Goal: Information Seeking & Learning: Find specific fact

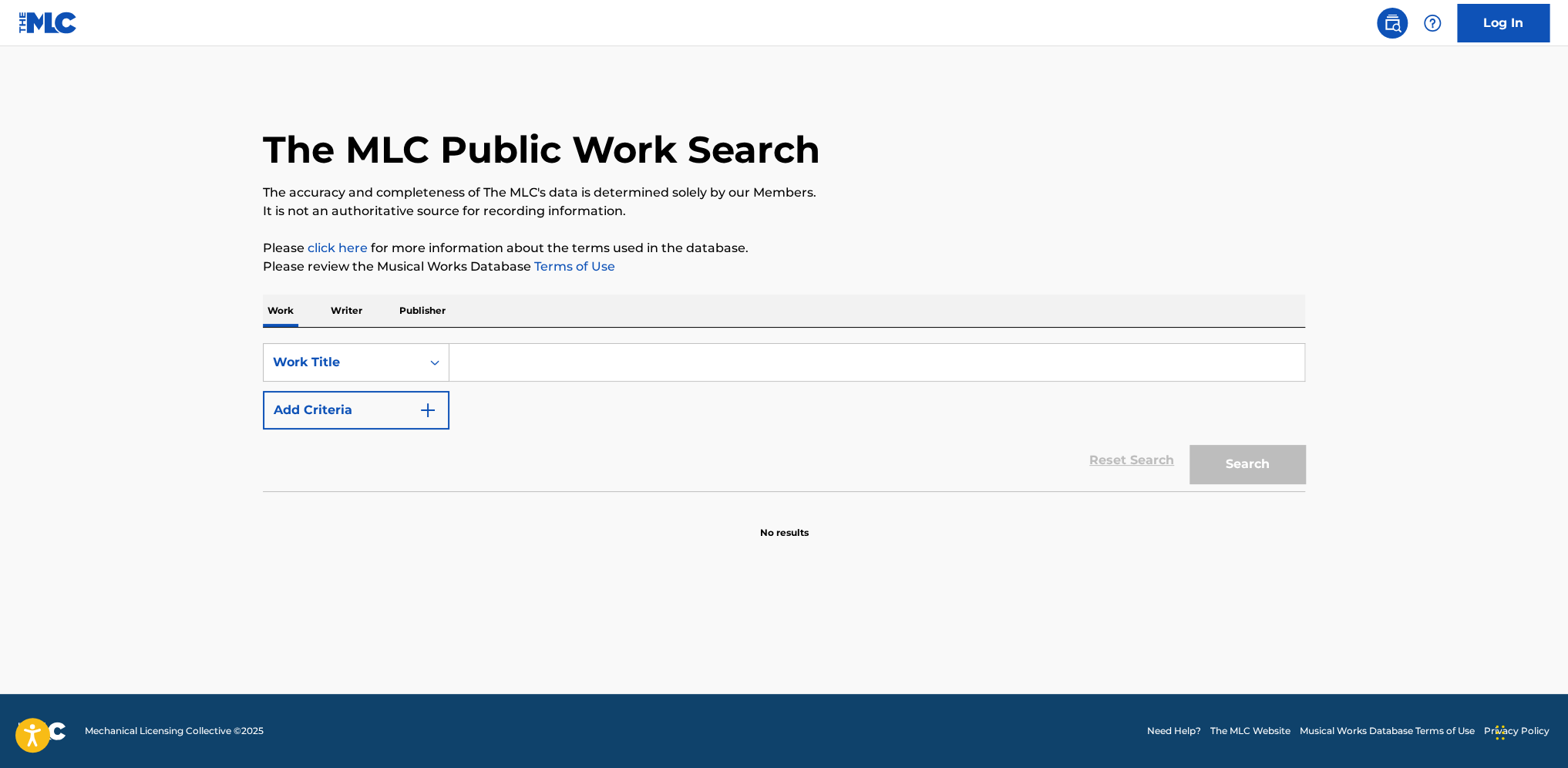
type input "[PERSON_NAME]"
click at [1293, 467] on button "Search" at bounding box center [1247, 464] width 116 height 39
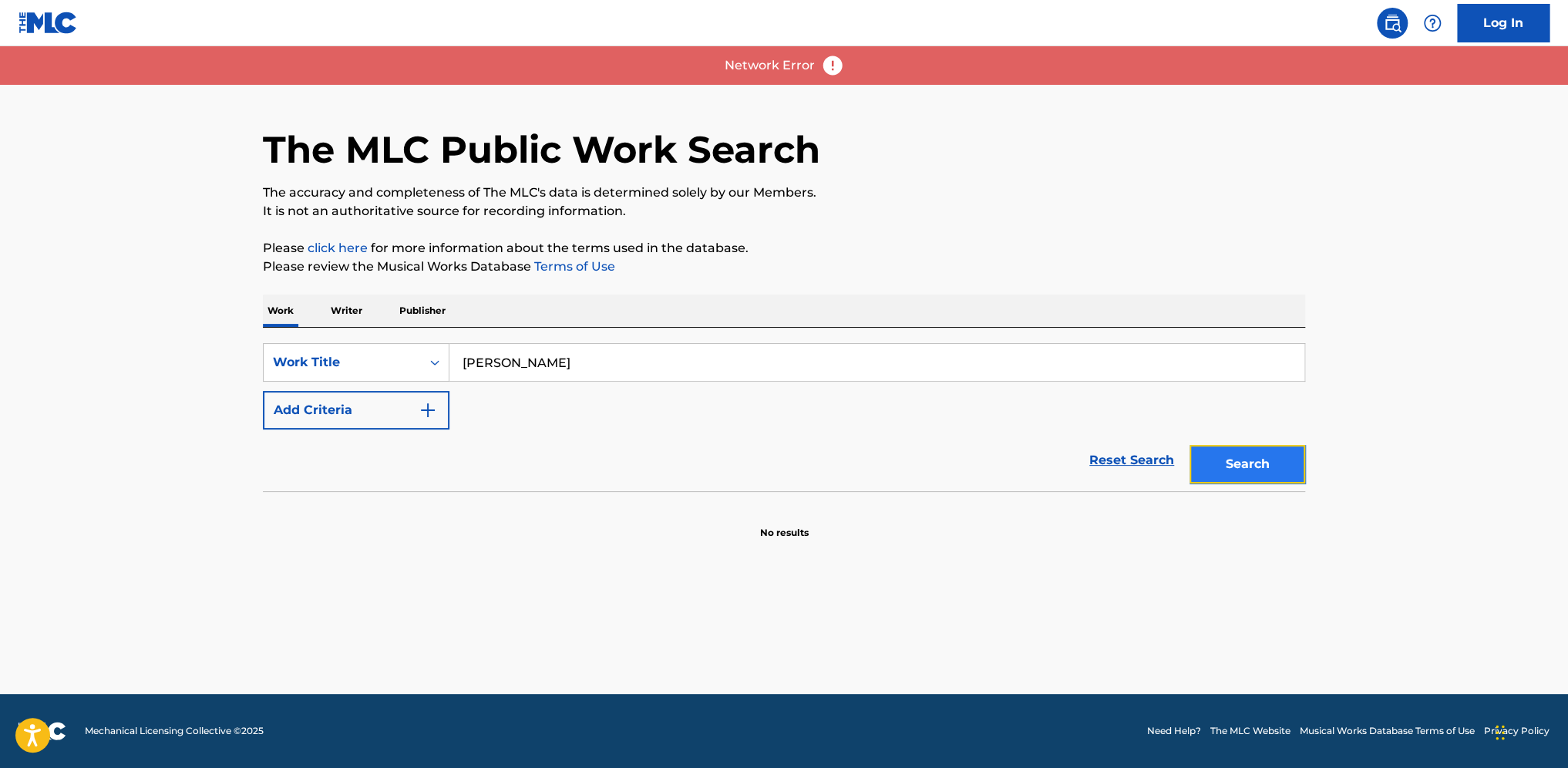
click at [1242, 475] on button "Search" at bounding box center [1247, 464] width 116 height 39
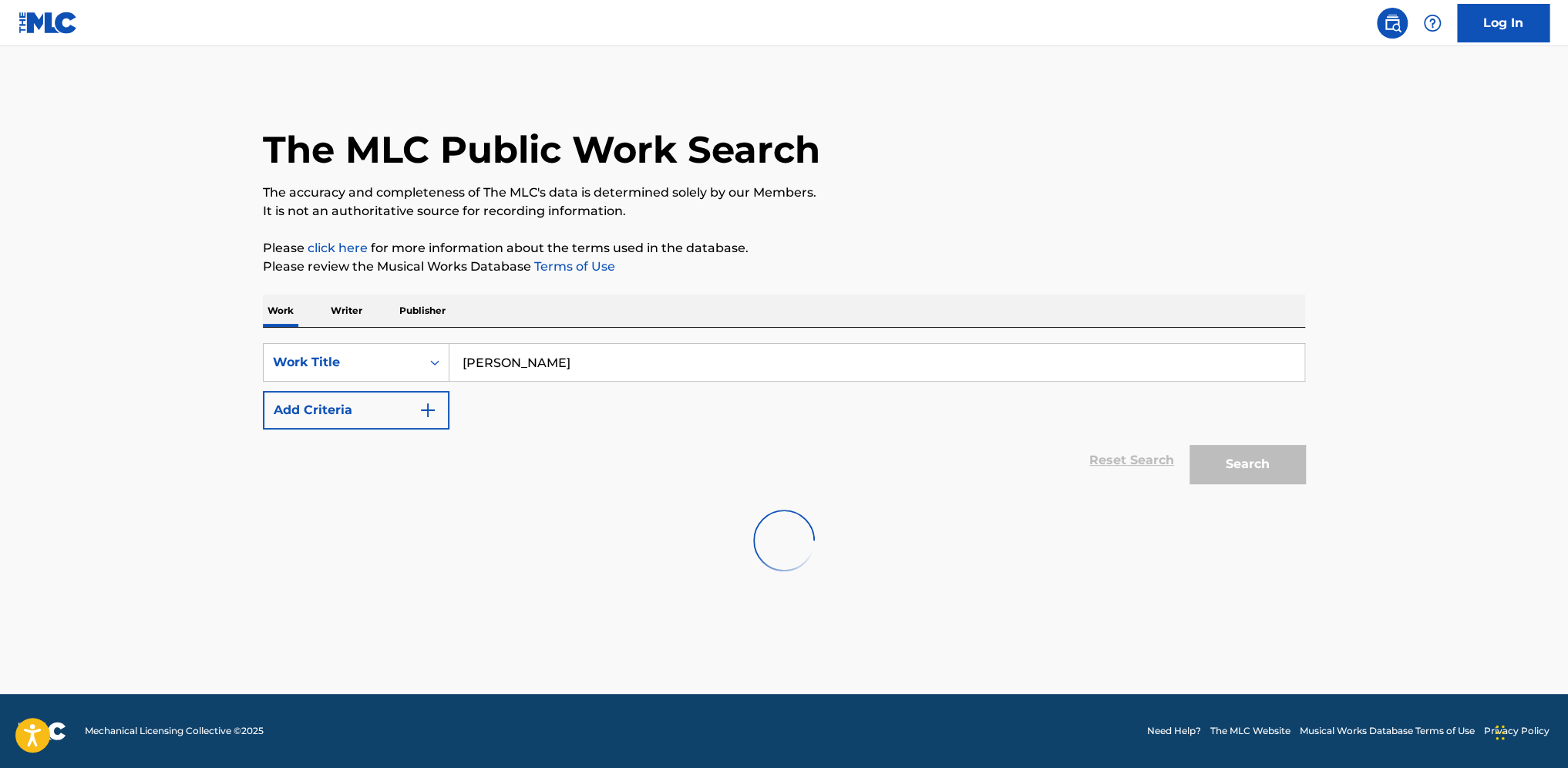
drag, startPoint x: 343, startPoint y: 534, endPoint x: 386, endPoint y: 531, distance: 43.1
click at [352, 533] on div at bounding box center [783, 540] width 1042 height 99
click at [575, 391] on div "SearchWithCriteria8b65f6ee-473d-4da9-8b98-12399c68299b Work Title Add Criteria" at bounding box center [783, 386] width 1042 height 86
click at [601, 375] on input "Search Form" at bounding box center [877, 362] width 855 height 37
click at [1290, 460] on button "Search" at bounding box center [1247, 464] width 116 height 39
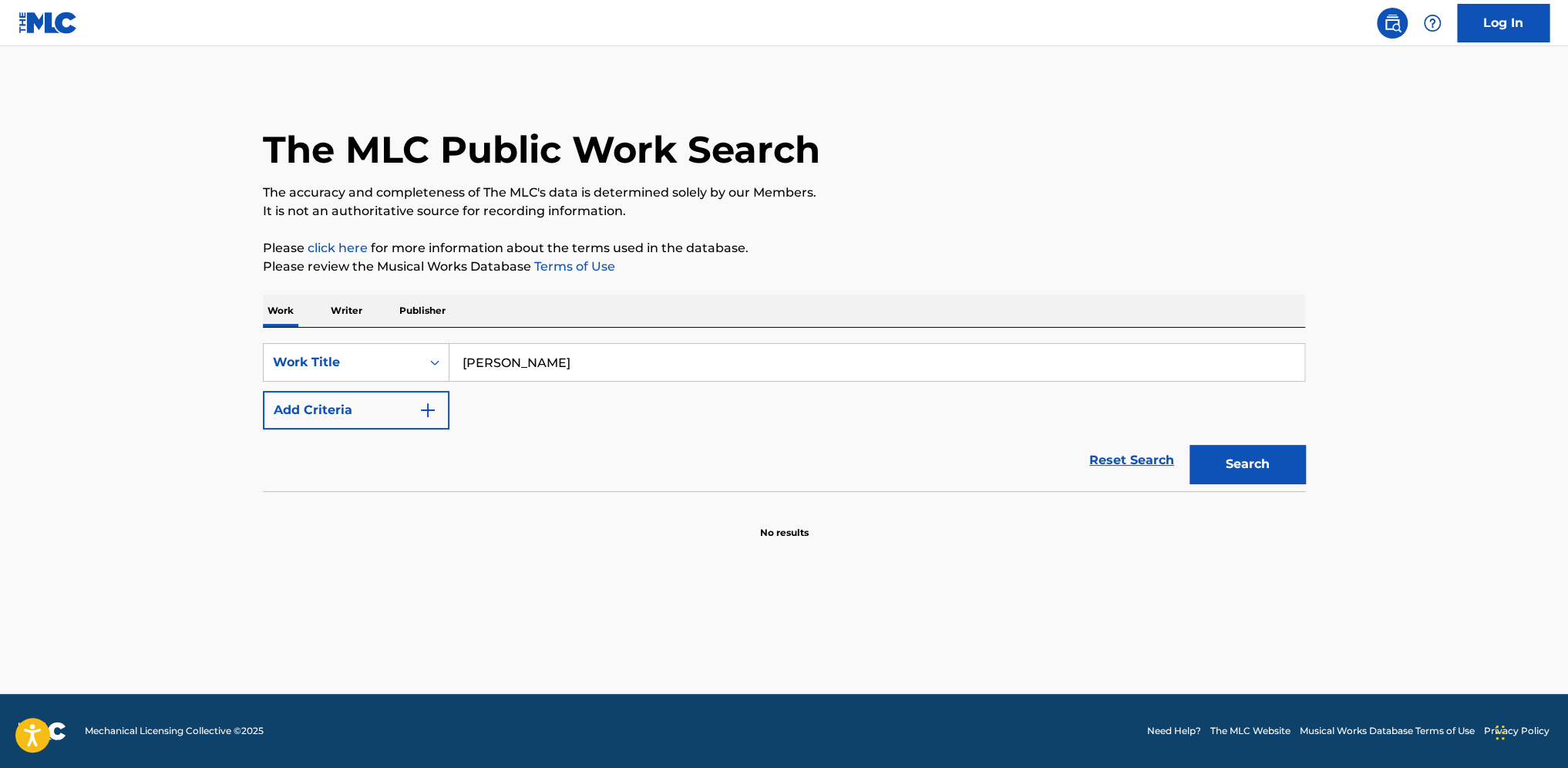
click at [774, 285] on div "The MLC Public Work Search The accuracy and completeness of The MLC's data is d…" at bounding box center [784, 312] width 1079 height 455
click at [1255, 450] on button "Search" at bounding box center [1247, 464] width 116 height 39
click at [1270, 457] on button "Search" at bounding box center [1247, 464] width 116 height 39
click at [862, 105] on div "The MLC Public Work Search" at bounding box center [783, 140] width 1042 height 112
click at [1258, 423] on div "SearchWithCriteria8b65f6ee-473d-4da9-8b98-12399c68299b Work Title Tou Qing Add …" at bounding box center [783, 386] width 1042 height 86
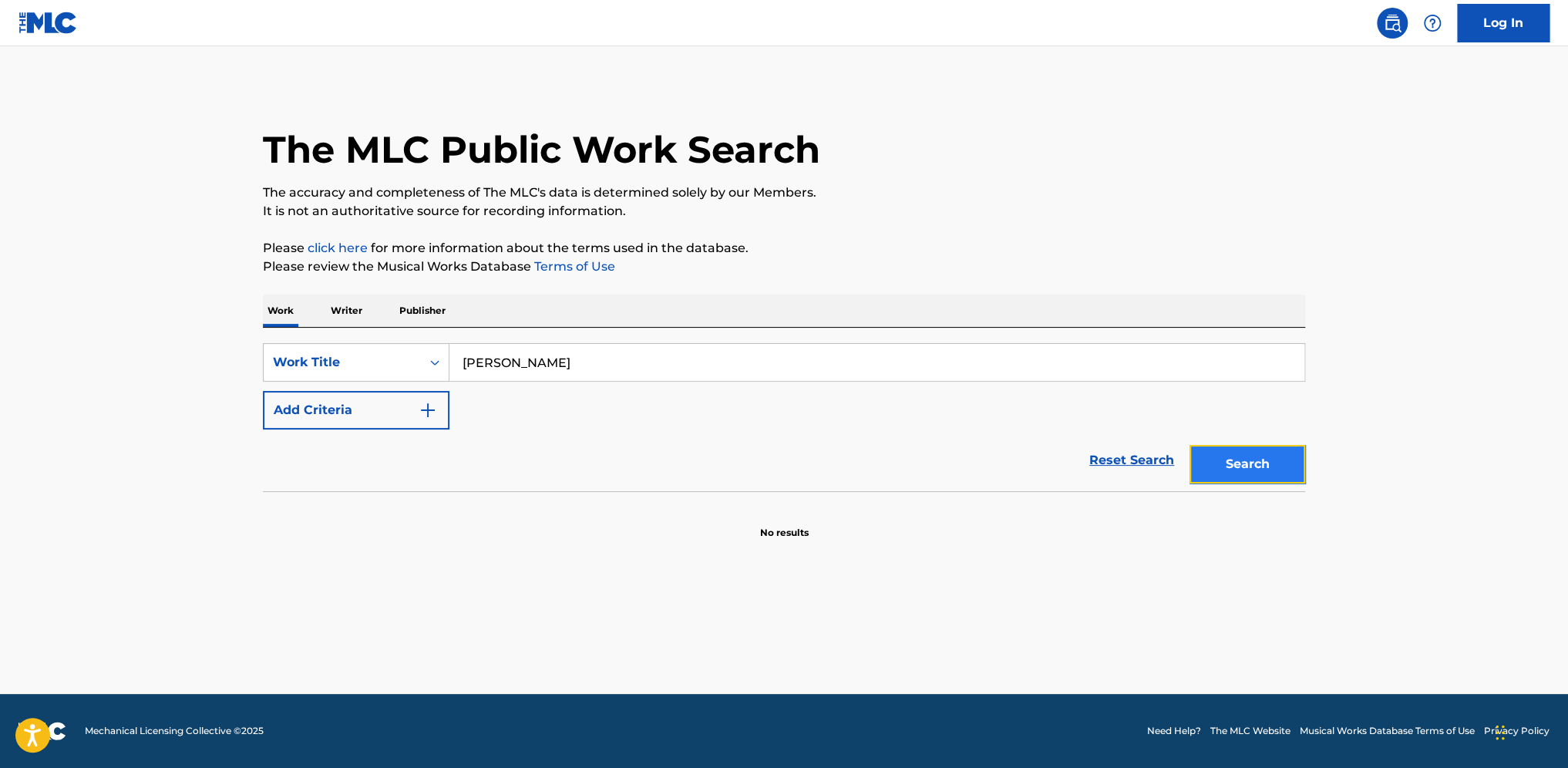
click at [1265, 445] on button "Search" at bounding box center [1247, 464] width 116 height 39
click at [1266, 463] on div "Search" at bounding box center [1243, 460] width 123 height 62
click at [1265, 485] on div "Search" at bounding box center [1243, 460] width 123 height 62
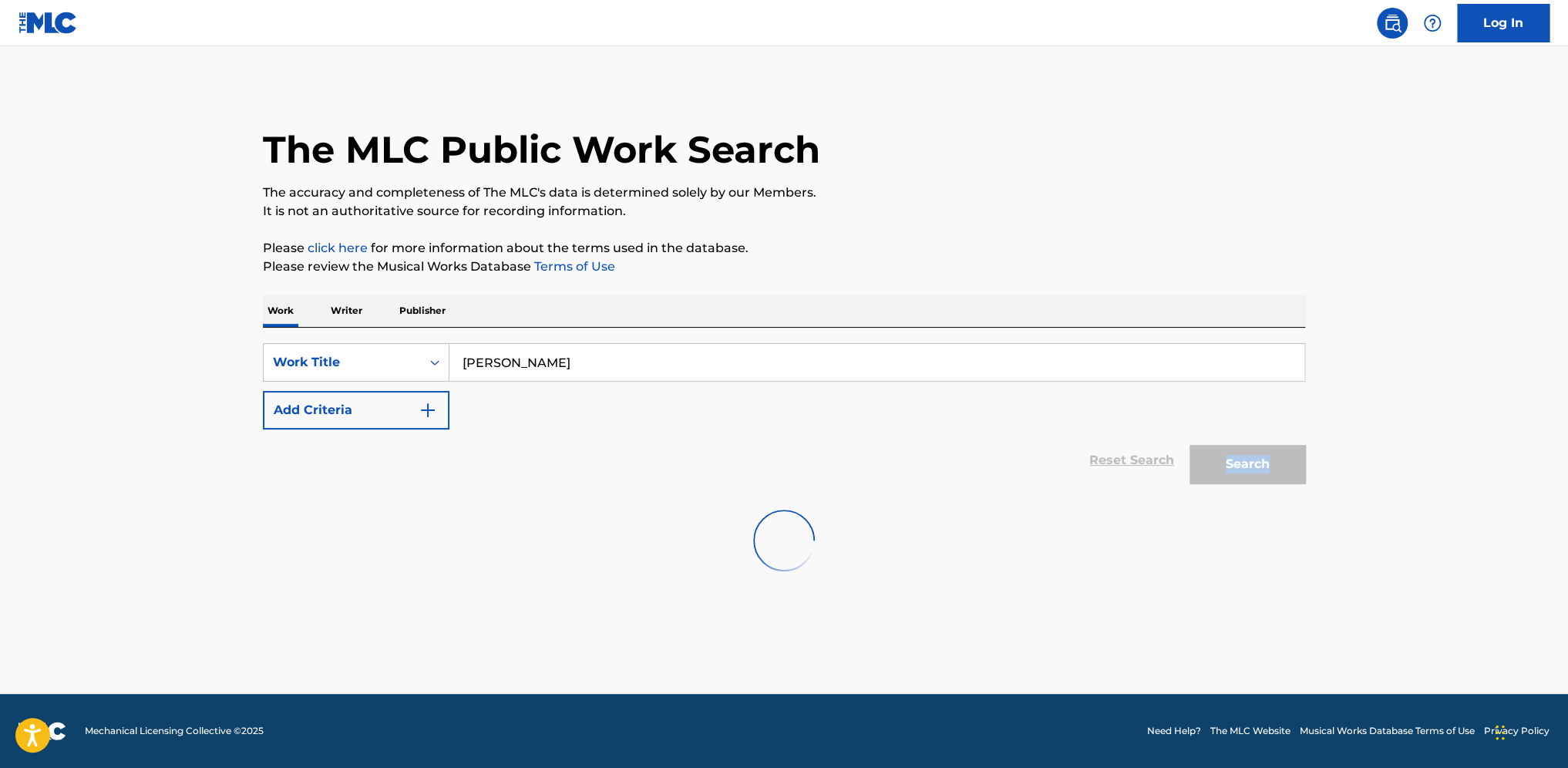
click at [1265, 485] on div "Search" at bounding box center [1243, 460] width 123 height 62
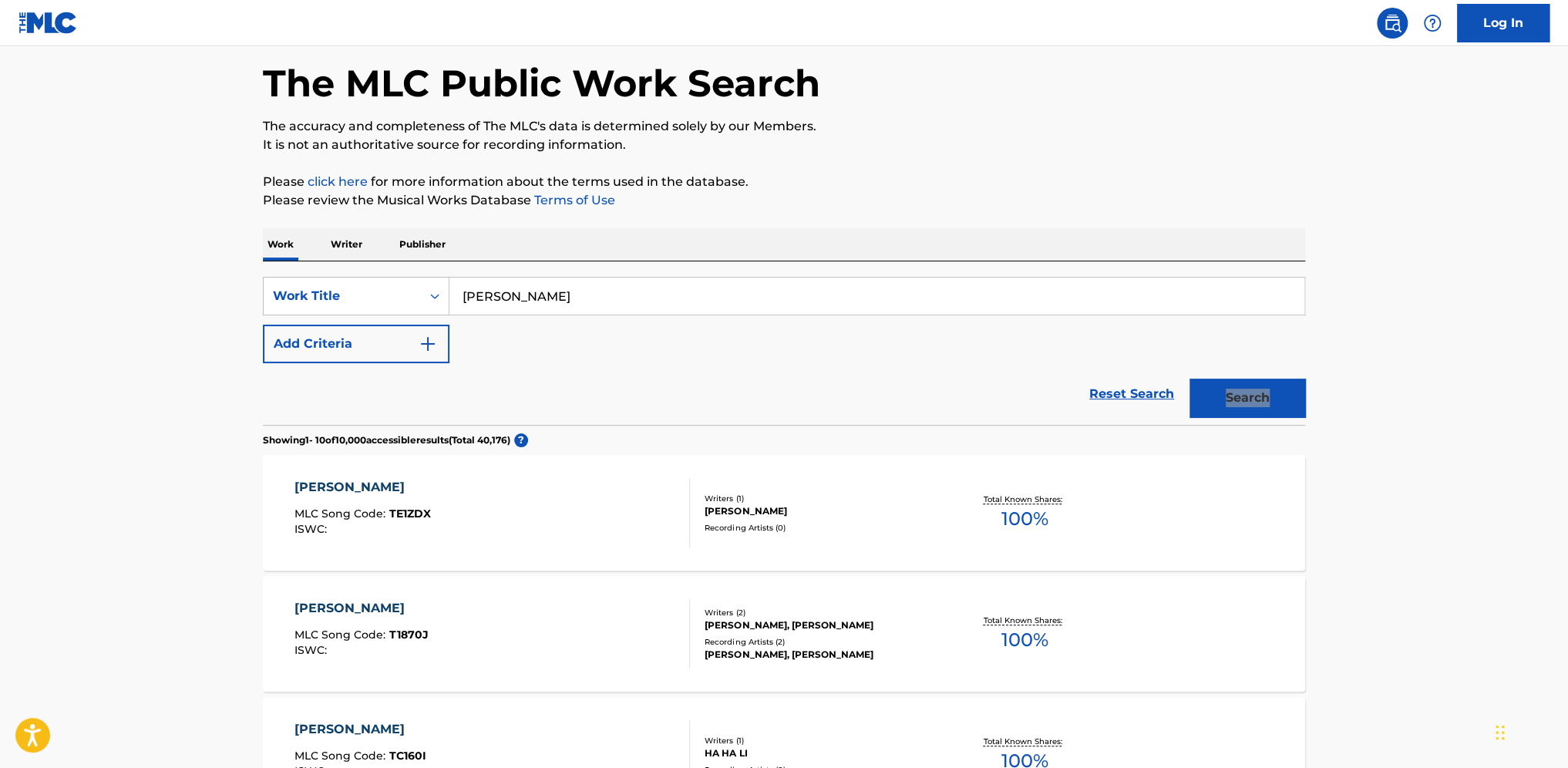
scroll to position [77, 0]
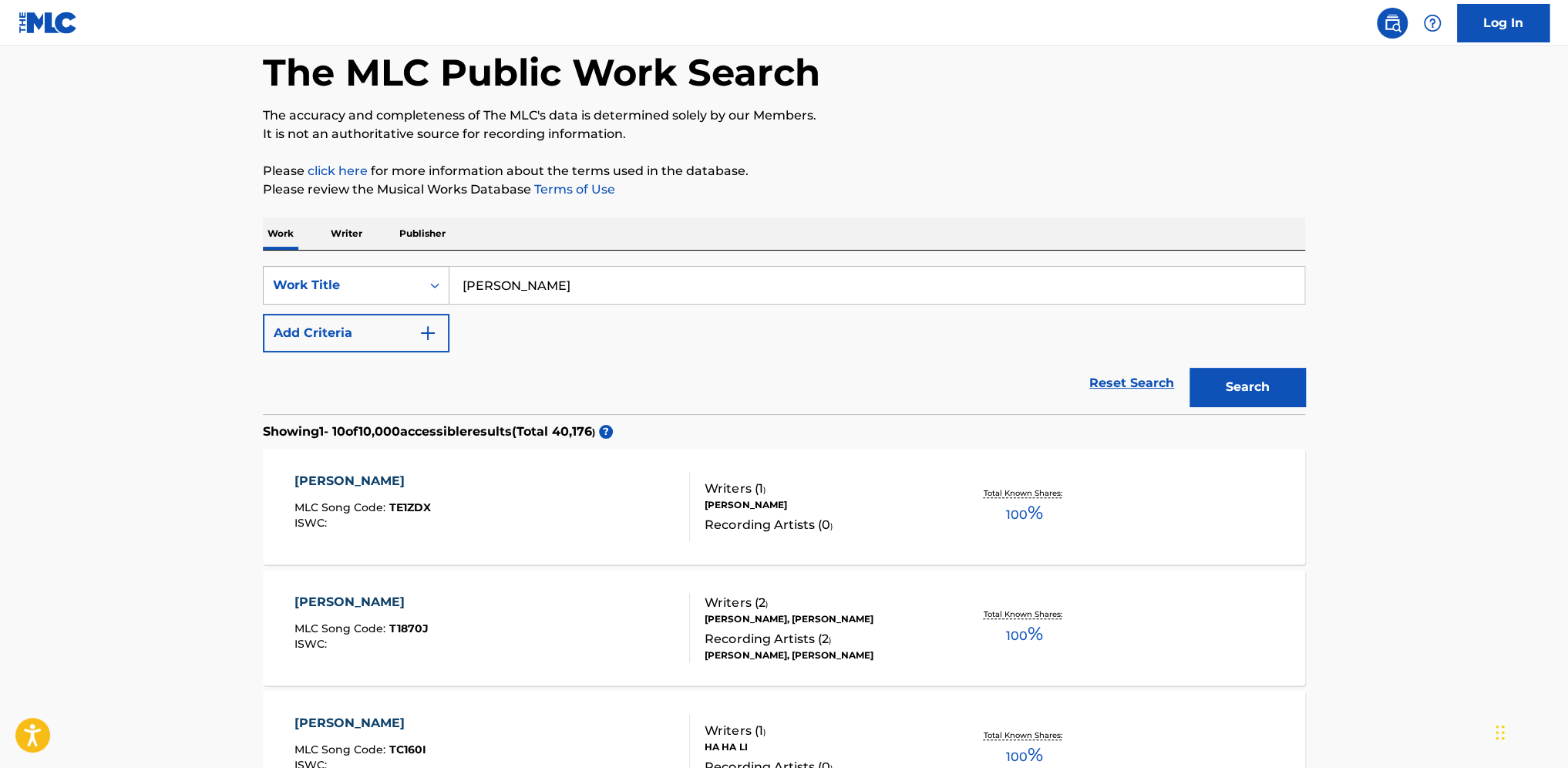
drag, startPoint x: 763, startPoint y: 281, endPoint x: 407, endPoint y: 272, distance: 356.1
click at [407, 272] on div "SearchWithCriteria8b65f6ee-473d-4da9-8b98-12399c68299b Work Title Tou Qing" at bounding box center [783, 285] width 1042 height 39
type input "[PERSON_NAME]"
click at [1189, 368] on button "Search" at bounding box center [1247, 387] width 116 height 39
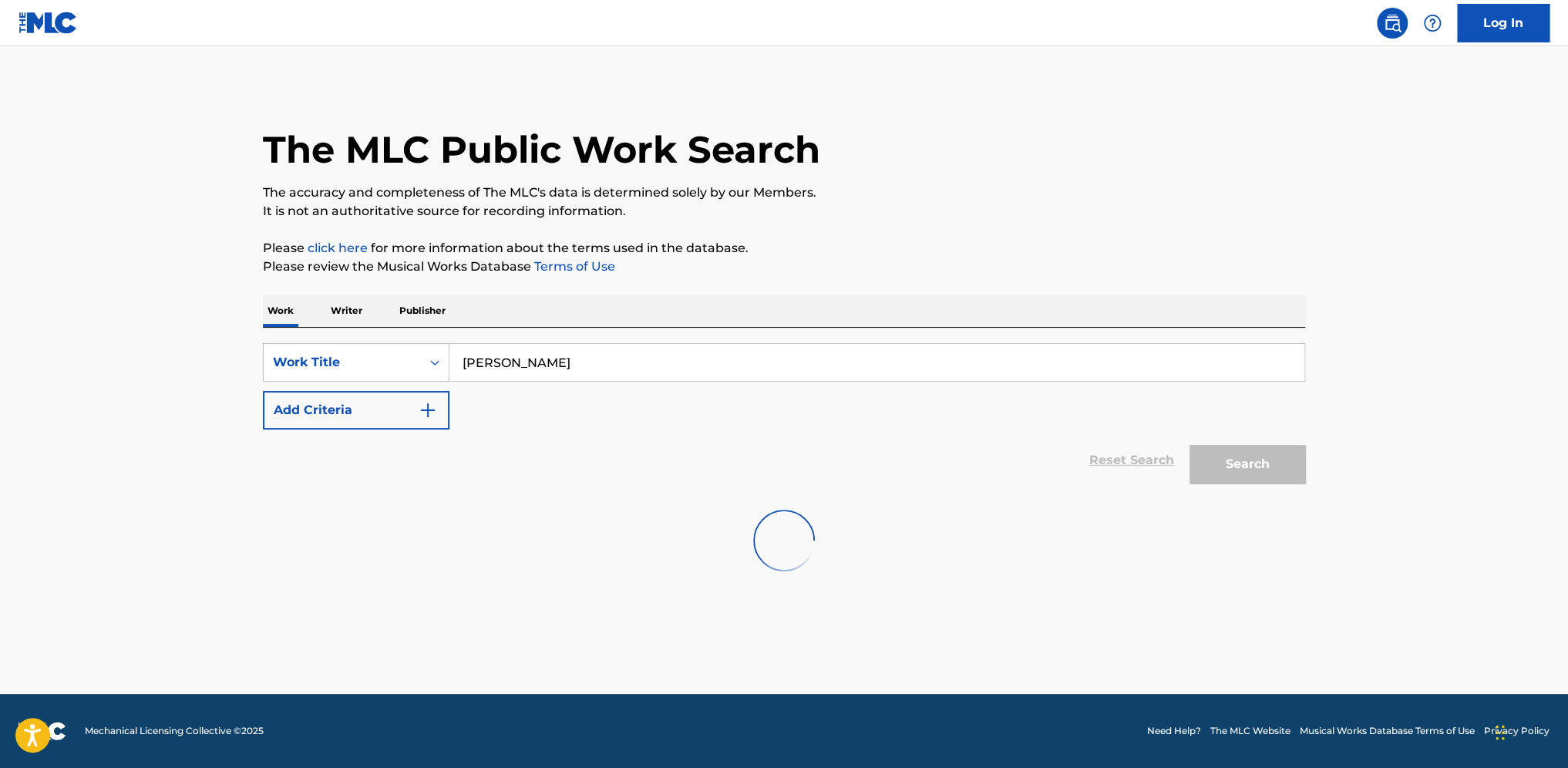
scroll to position [0, 0]
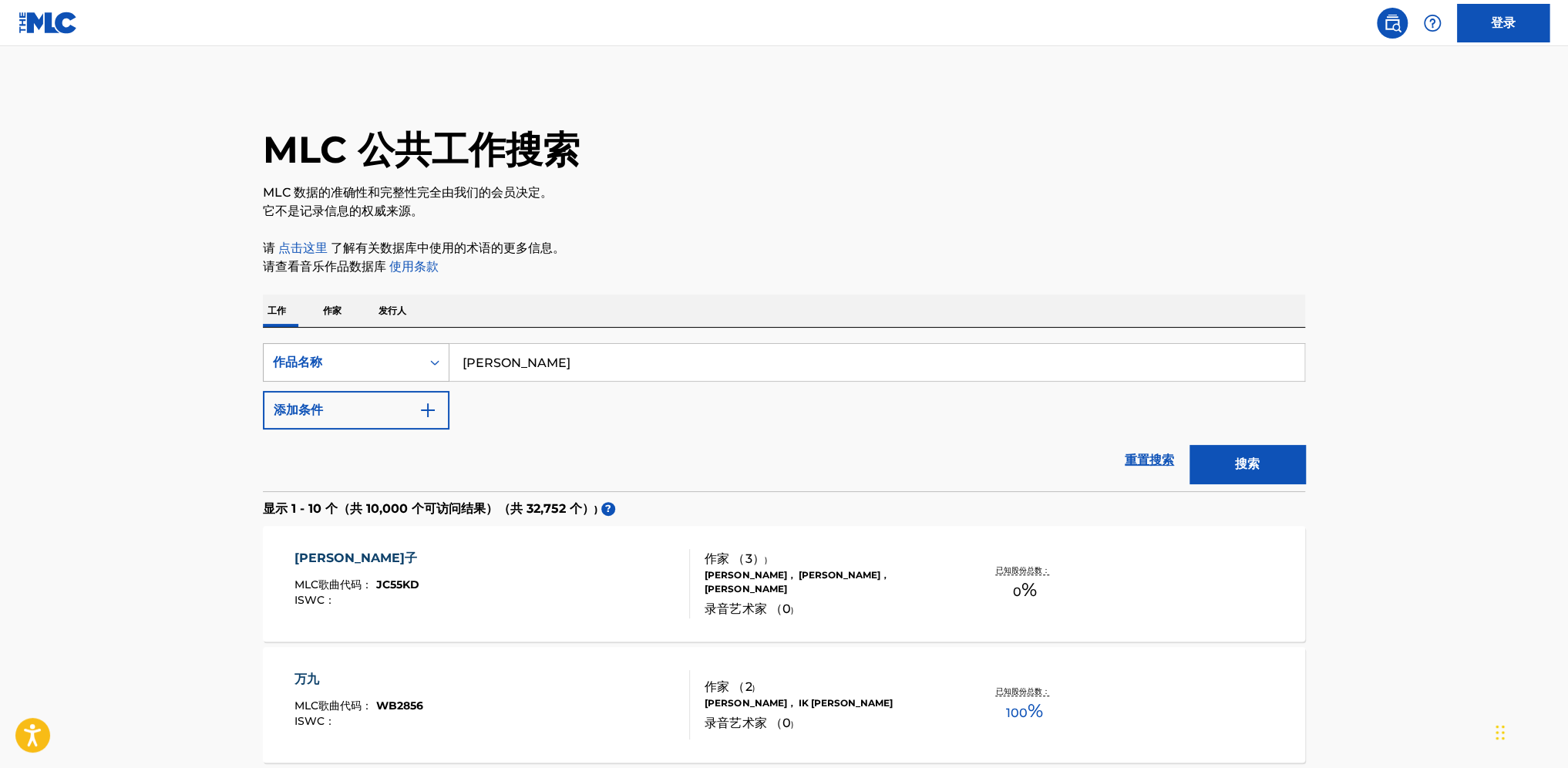
drag, startPoint x: 591, startPoint y: 358, endPoint x: 338, endPoint y: 363, distance: 253.0
click at [338, 363] on div "SearchWithCriteria8b65f6ee-473d-4da9-8b98-12399c68299b 作品名称 [PERSON_NAME]" at bounding box center [783, 362] width 1042 height 39
click at [565, 376] on input "[PERSON_NAME]" at bounding box center [877, 362] width 855 height 37
drag, startPoint x: 597, startPoint y: 359, endPoint x: 368, endPoint y: 321, distance: 232.1
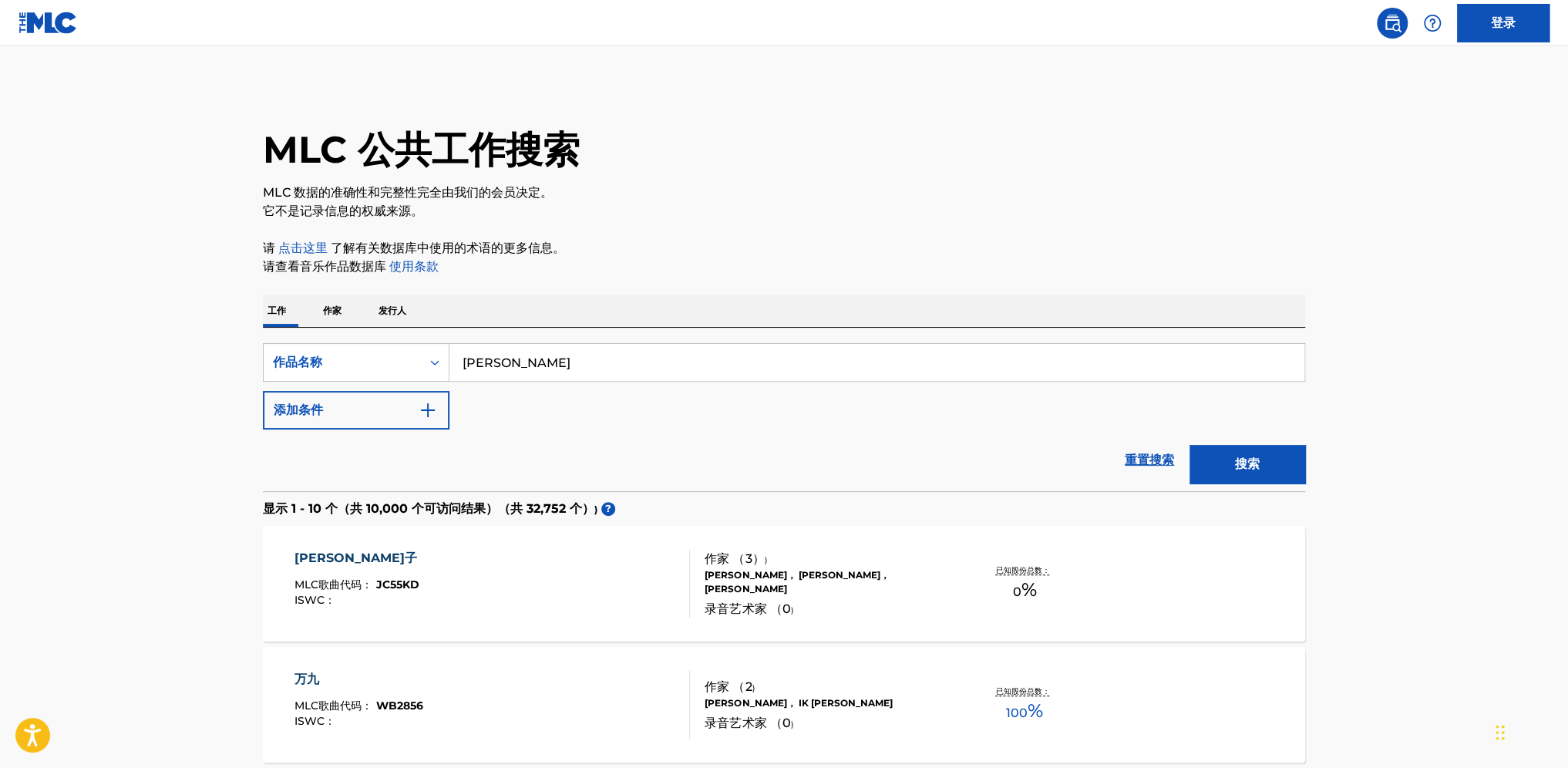
click at [1189, 445] on button "搜索" at bounding box center [1247, 464] width 116 height 39
drag, startPoint x: 544, startPoint y: 363, endPoint x: 323, endPoint y: 364, distance: 221.0
click at [322, 364] on div "SearchWithCriteria8b65f6ee-473d-4da9-8b98-12399c68299b 作品名称 [PERSON_NAME]" at bounding box center [783, 362] width 1042 height 39
type input "Ruo Ba Ni"
click at [1189, 445] on button "搜索" at bounding box center [1247, 464] width 116 height 39
